Goal: Task Accomplishment & Management: Manage account settings

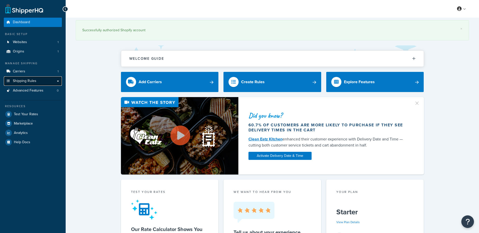
click at [35, 81] on span "Shipping Rules" at bounding box center [24, 81] width 23 height 4
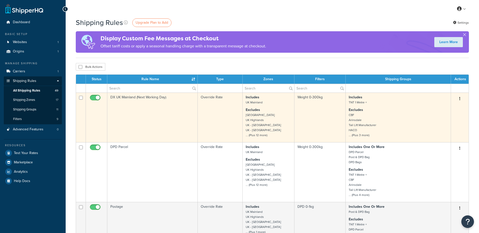
click at [130, 93] on td "DX UK Mainland (Next Working Day)" at bounding box center [152, 118] width 90 height 50
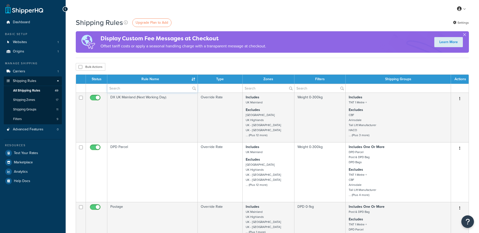
click at [123, 89] on input "text" at bounding box center [152, 88] width 90 height 9
type input "sat"
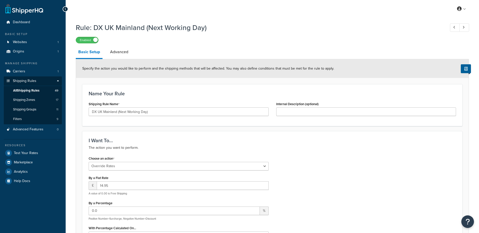
select select "OVERRIDE"
click at [31, 89] on span "All Shipping Rules" at bounding box center [26, 91] width 26 height 4
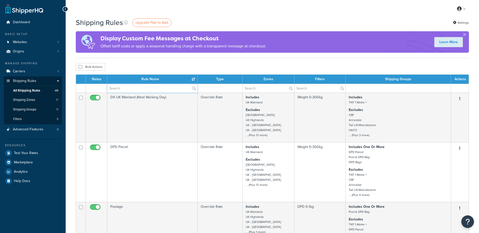
click at [134, 88] on input "text" at bounding box center [152, 88] width 90 height 9
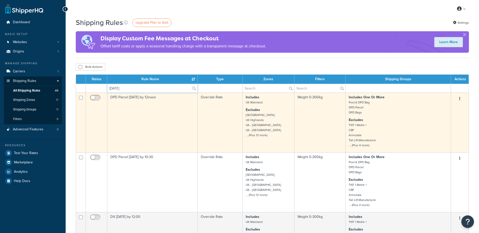
type input "saturday"
click at [95, 97] on input "checkbox" at bounding box center [96, 99] width 14 height 6
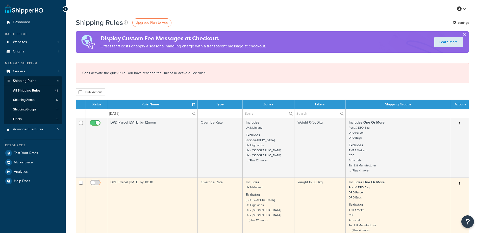
checkbox input "false"
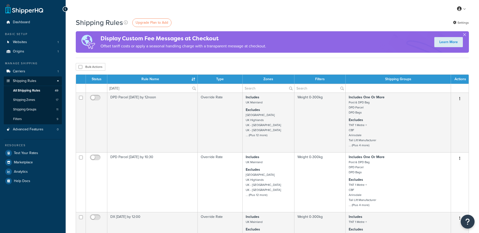
click at [469, 221] on icon "Open Resource Center" at bounding box center [467, 221] width 5 height 7
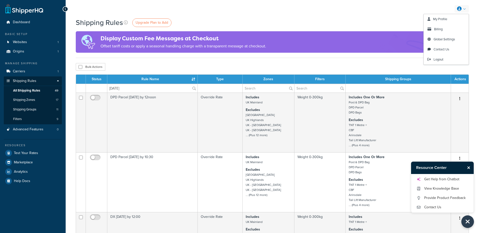
click at [461, 9] on icon at bounding box center [459, 9] width 5 height 5
click at [440, 29] on span "Billing" at bounding box center [438, 29] width 9 height 5
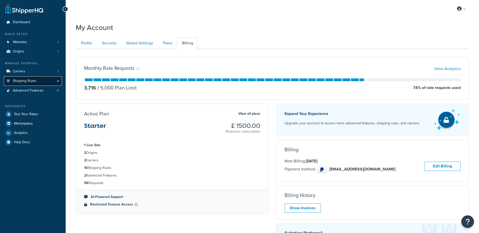
click at [27, 79] on span "Shipping Rules" at bounding box center [24, 81] width 23 height 4
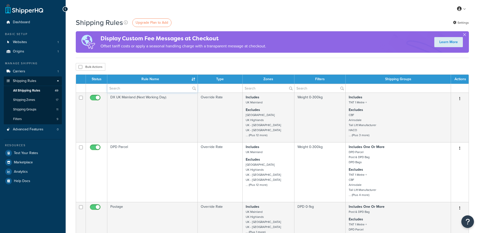
click at [124, 87] on input "text" at bounding box center [152, 88] width 90 height 9
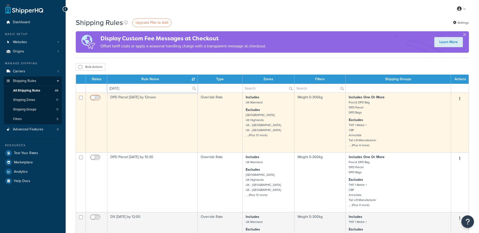
type input "[DATE]"
click at [94, 98] on input "checkbox" at bounding box center [96, 99] width 14 height 6
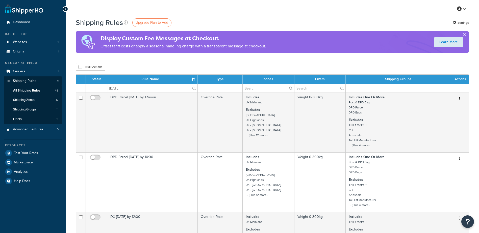
click at [159, 64] on div "Bulk Actions Duplicate Delete" at bounding box center [272, 67] width 393 height 8
click at [474, 224] on button "Open Resource Center" at bounding box center [468, 222] width 14 height 14
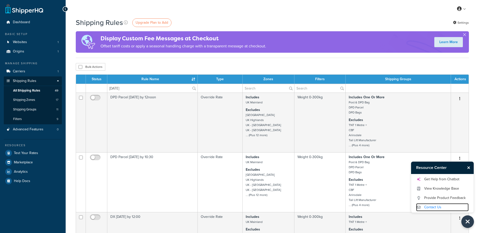
click at [431, 207] on link "Contact Us" at bounding box center [442, 208] width 53 height 8
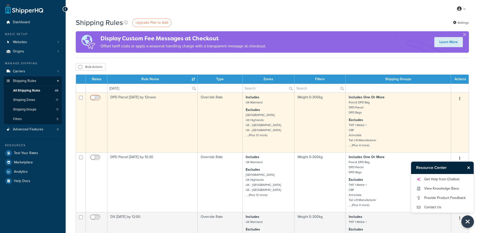
click at [95, 98] on input "checkbox" at bounding box center [96, 99] width 14 height 6
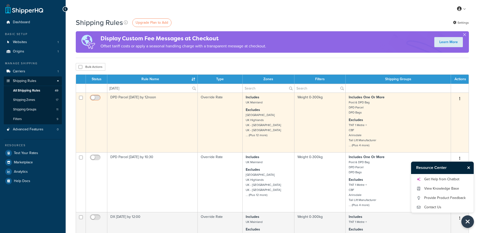
click at [96, 97] on input "checkbox" at bounding box center [96, 99] width 14 height 6
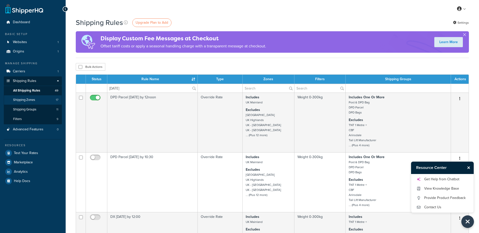
checkbox input "false"
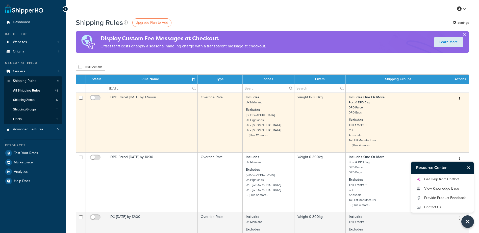
click at [159, 106] on td "DPD Parcel Saturday by 12noon" at bounding box center [152, 123] width 90 height 60
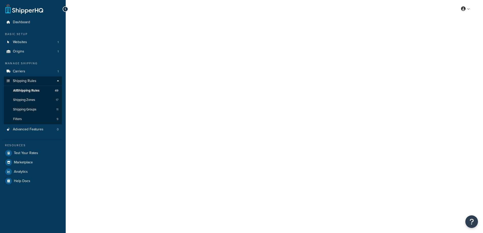
select select "OVERRIDE"
select select "LOCATION"
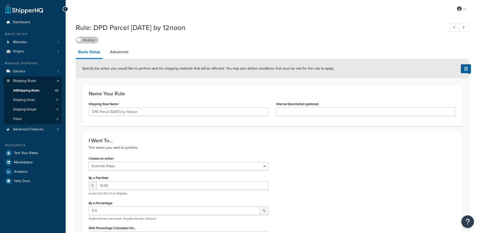
click at [85, 39] on label "Disabled" at bounding box center [87, 40] width 22 height 6
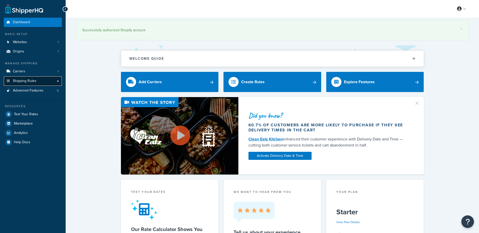
click at [26, 79] on span "Shipping Rules" at bounding box center [24, 81] width 23 height 4
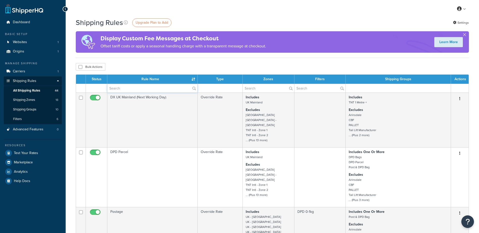
click at [138, 86] on input "text" at bounding box center [152, 88] width 90 height 9
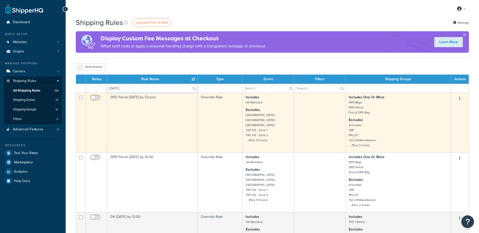
type input "saturday"
click at [96, 97] on input "checkbox" at bounding box center [96, 99] width 14 height 6
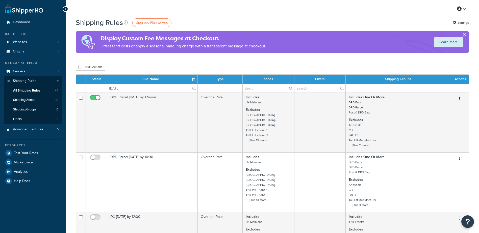
checkbox input "false"
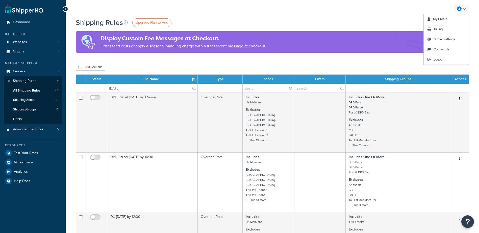
click at [463, 8] on link at bounding box center [462, 9] width 14 height 8
click at [449, 19] on link "My Profile" at bounding box center [446, 19] width 45 height 10
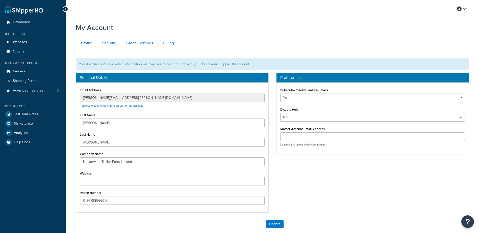
click at [78, 96] on div "Email Address [EMAIL_ADDRESS][PERSON_NAME][DOMAIN_NAME] Request to update the e…" at bounding box center [172, 148] width 192 height 130
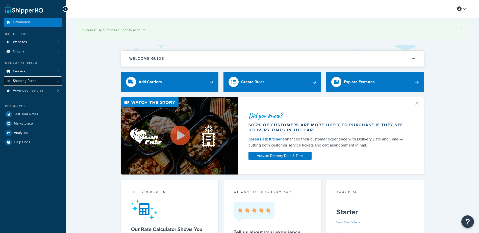
click at [23, 82] on span "Shipping Rules" at bounding box center [24, 81] width 23 height 4
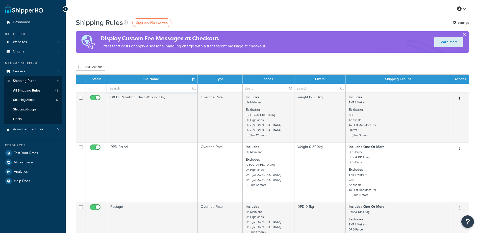
click at [127, 89] on input "text" at bounding box center [152, 88] width 90 height 9
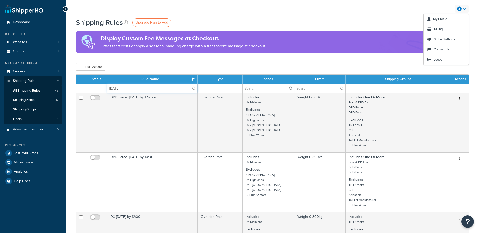
type input "[DATE]"
click at [464, 8] on link at bounding box center [462, 9] width 14 height 8
click at [444, 19] on span "My Profile" at bounding box center [440, 19] width 14 height 5
